Goal: Check status: Check status

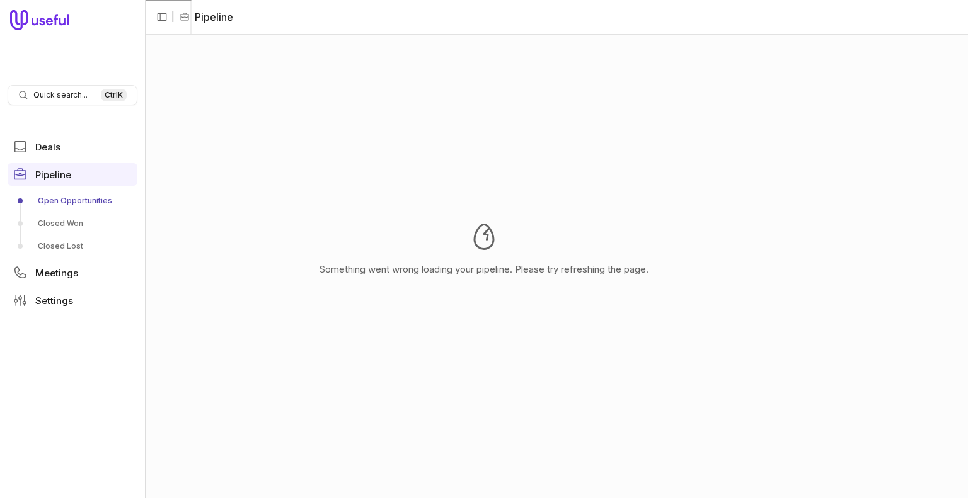
click at [938, 120] on div "Something went wrong loading your pipeline. Please try refreshing the page." at bounding box center [484, 249] width 968 height 498
click at [943, 123] on div "Something went wrong loading your pipeline. Please try refreshing the page." at bounding box center [484, 249] width 968 height 498
click at [923, 77] on div "Something went wrong loading your pipeline. Please try refreshing the page." at bounding box center [484, 249] width 968 height 498
click at [945, 154] on div "Something went wrong loading your pipeline. Please try refreshing the page." at bounding box center [484, 249] width 968 height 498
click at [930, 133] on div "Something went wrong loading your pipeline. Please try refreshing the page." at bounding box center [484, 249] width 968 height 498
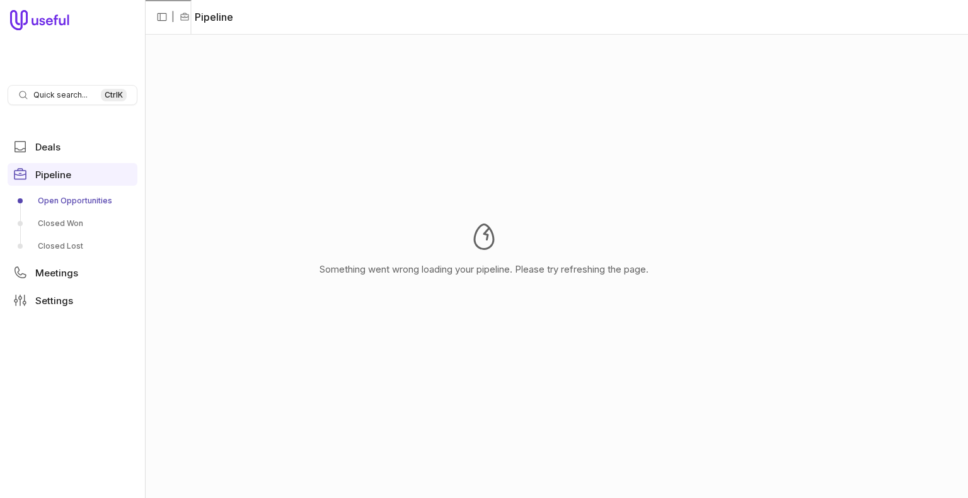
click at [910, 24] on div "Something went wrong loading your pipeline. Please try refreshing the page." at bounding box center [484, 249] width 968 height 498
click at [918, 156] on div "Something went wrong loading your pipeline. Please try refreshing the page." at bounding box center [484, 249] width 968 height 498
drag, startPoint x: 908, startPoint y: 61, endPoint x: 835, endPoint y: 8, distance: 90.6
click at [908, 61] on div "Something went wrong loading your pipeline. Please try refreshing the page." at bounding box center [484, 249] width 968 height 498
